Goal: Task Accomplishment & Management: Manage account settings

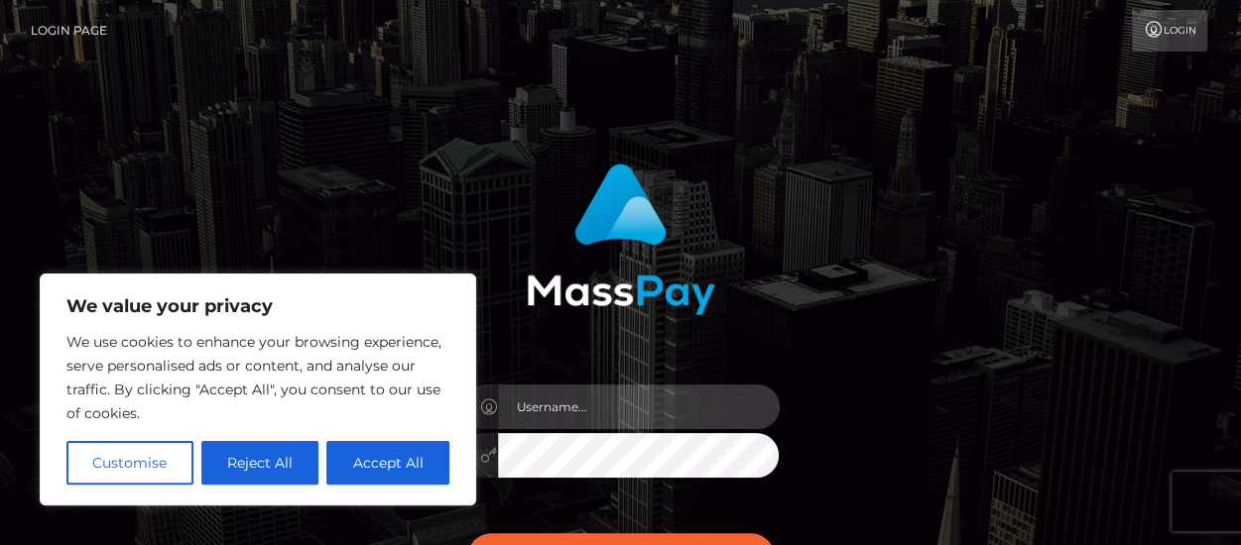
click at [568, 404] on input "text" at bounding box center [639, 407] width 282 height 45
type input "[EMAIL_ADDRESS][DOMAIN_NAME]"
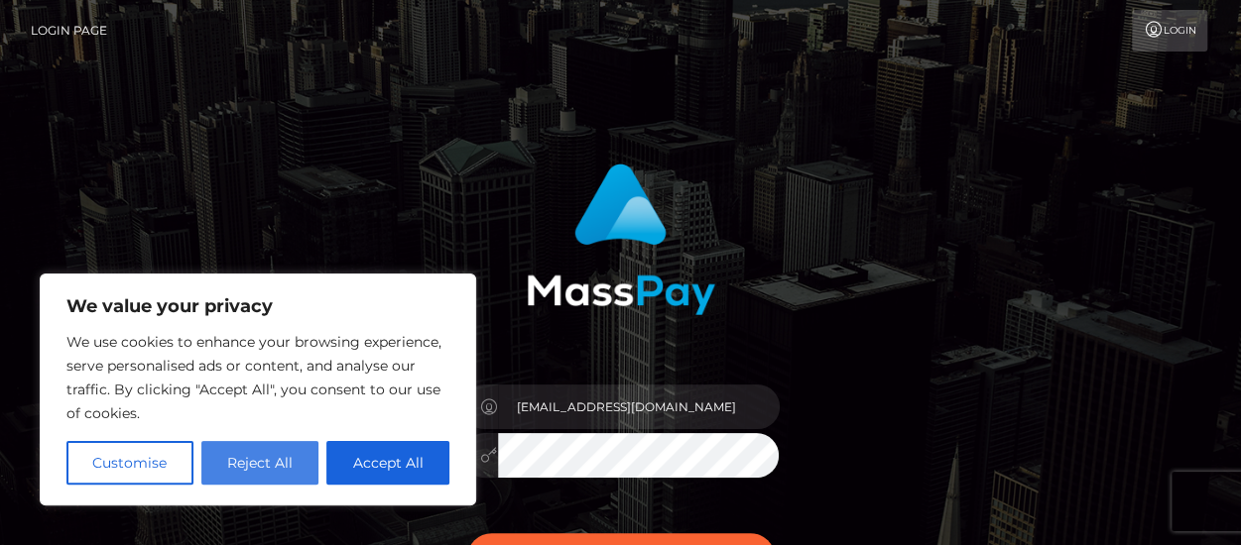
click at [285, 464] on button "Reject All" at bounding box center [260, 463] width 118 height 44
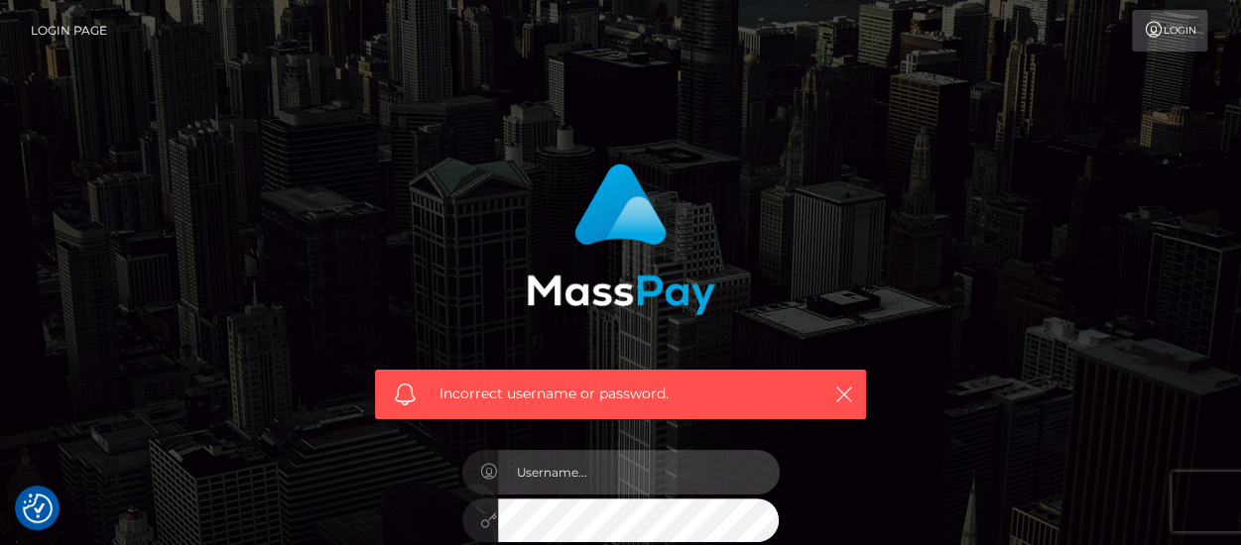
click at [551, 471] on input "text" at bounding box center [639, 472] width 282 height 45
type input "[EMAIL_ADDRESS][DOMAIN_NAME]"
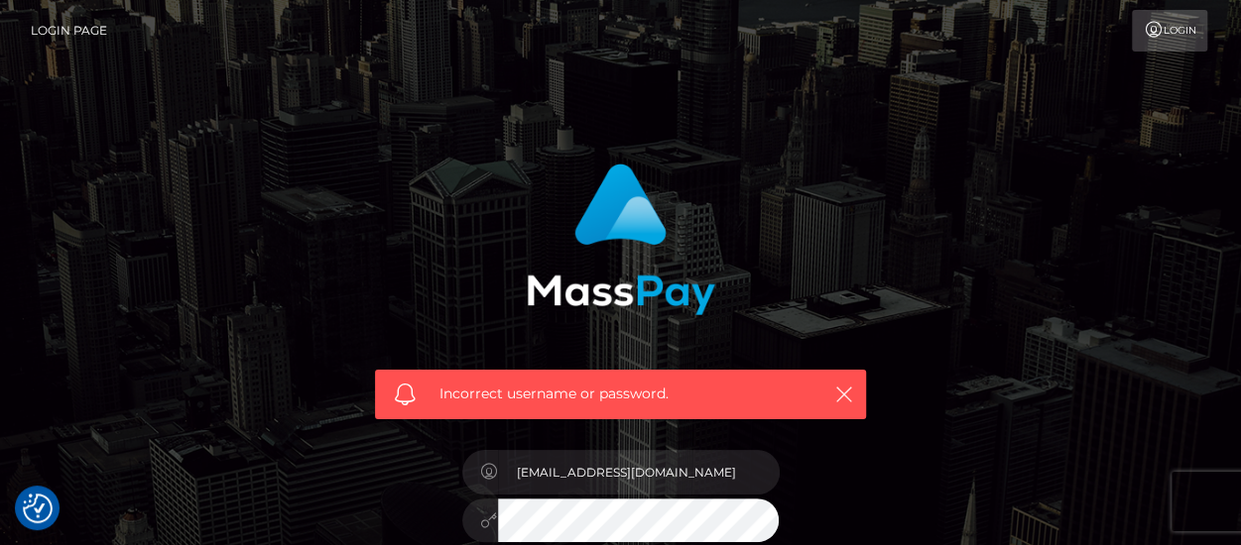
click at [1179, 42] on link "Login" at bounding box center [1168, 31] width 75 height 42
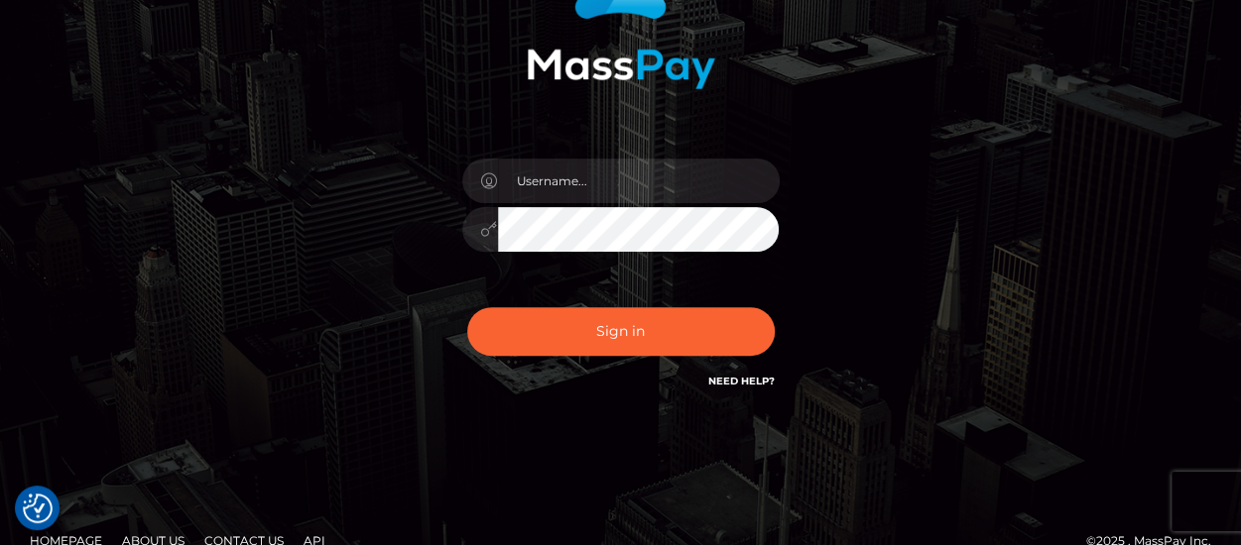
scroll to position [227, 0]
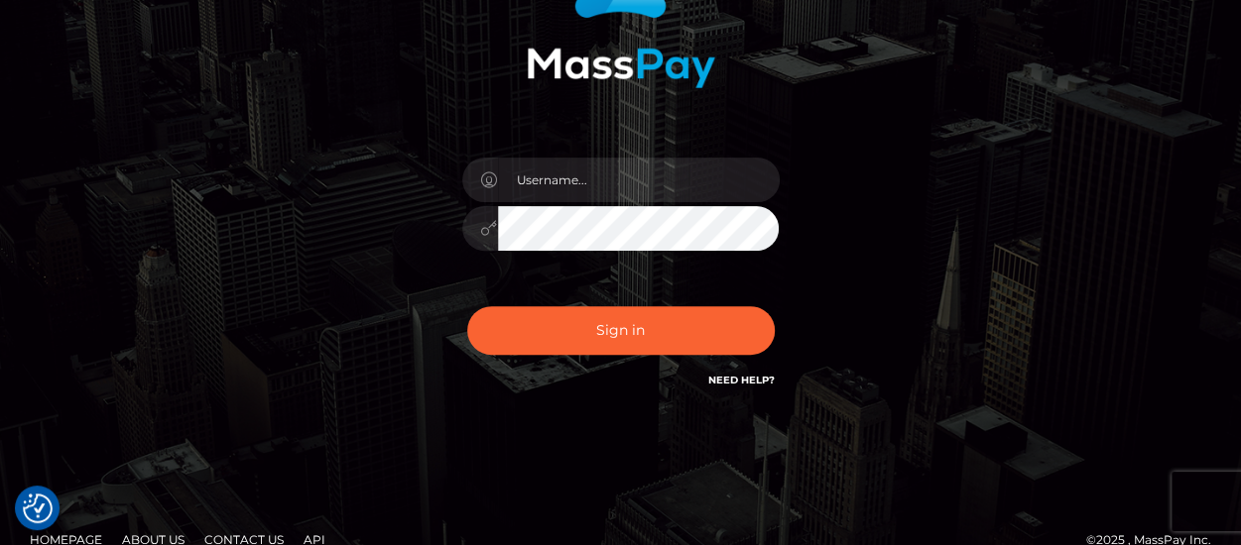
click at [748, 386] on h6 "Need Help?" at bounding box center [741, 379] width 66 height 17
click at [737, 376] on link "Need Help?" at bounding box center [741, 380] width 66 height 13
click at [736, 382] on link "Need Help?" at bounding box center [741, 380] width 66 height 13
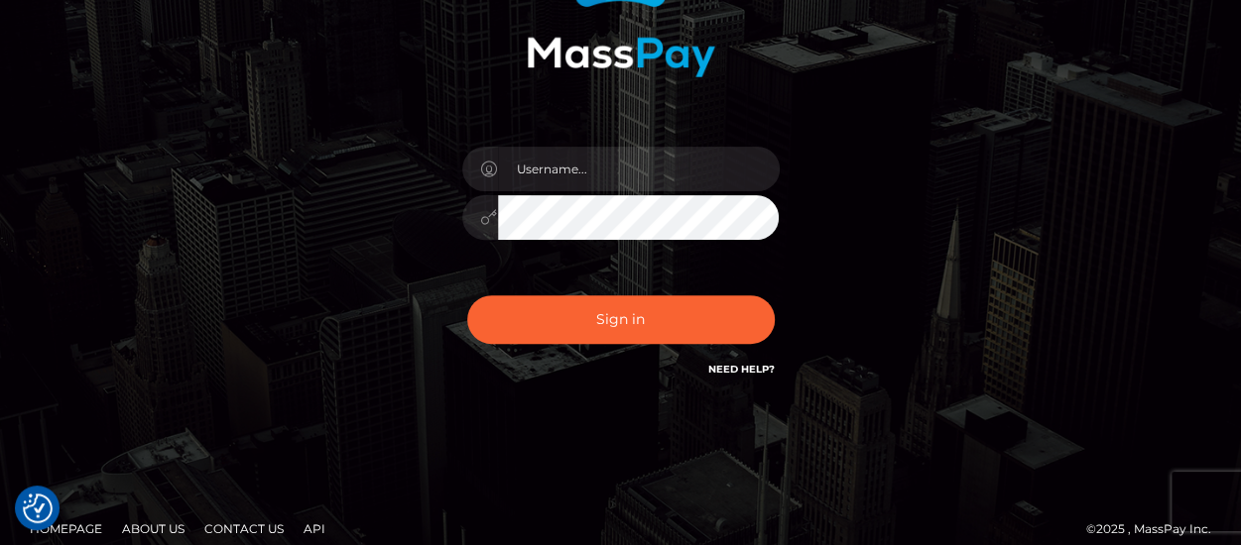
scroll to position [232, 0]
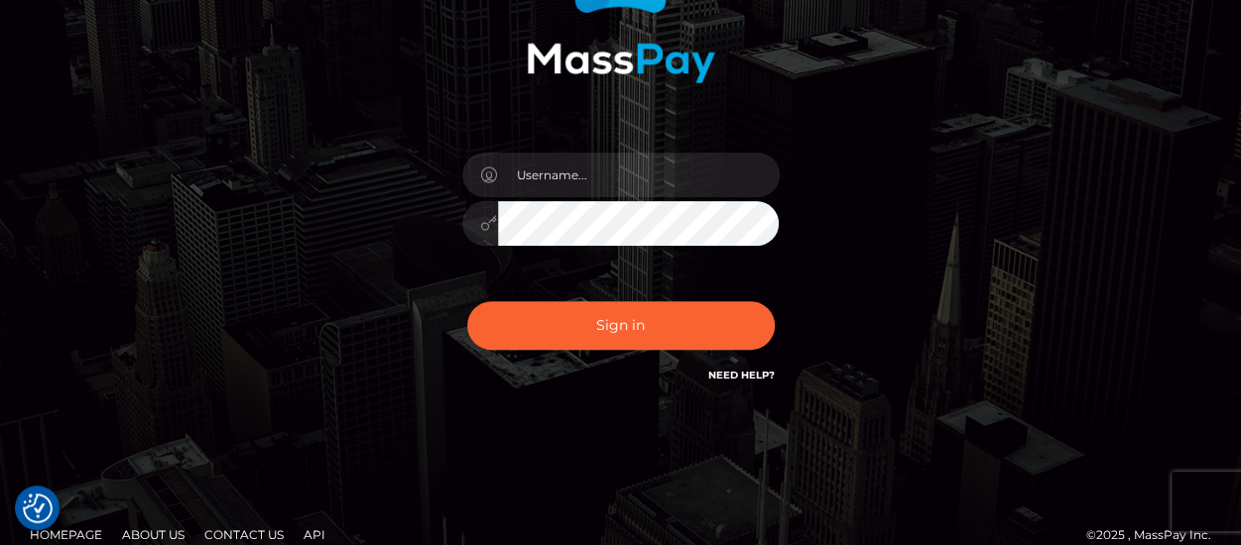
click at [742, 378] on link "Need Help?" at bounding box center [741, 375] width 66 height 13
click at [726, 380] on link "Need Help?" at bounding box center [741, 375] width 66 height 13
click at [725, 376] on link "Need Help?" at bounding box center [741, 375] width 66 height 13
